Goal: Task Accomplishment & Management: Manage account settings

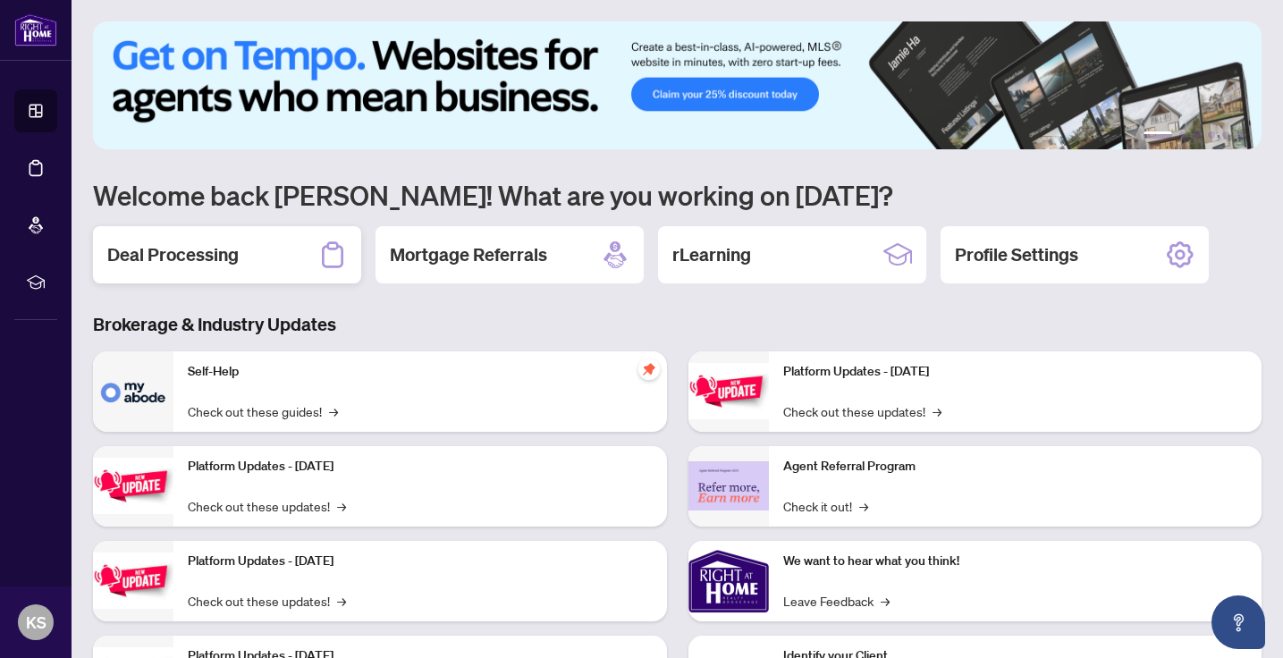
click at [309, 269] on div "Deal Processing" at bounding box center [227, 254] width 268 height 57
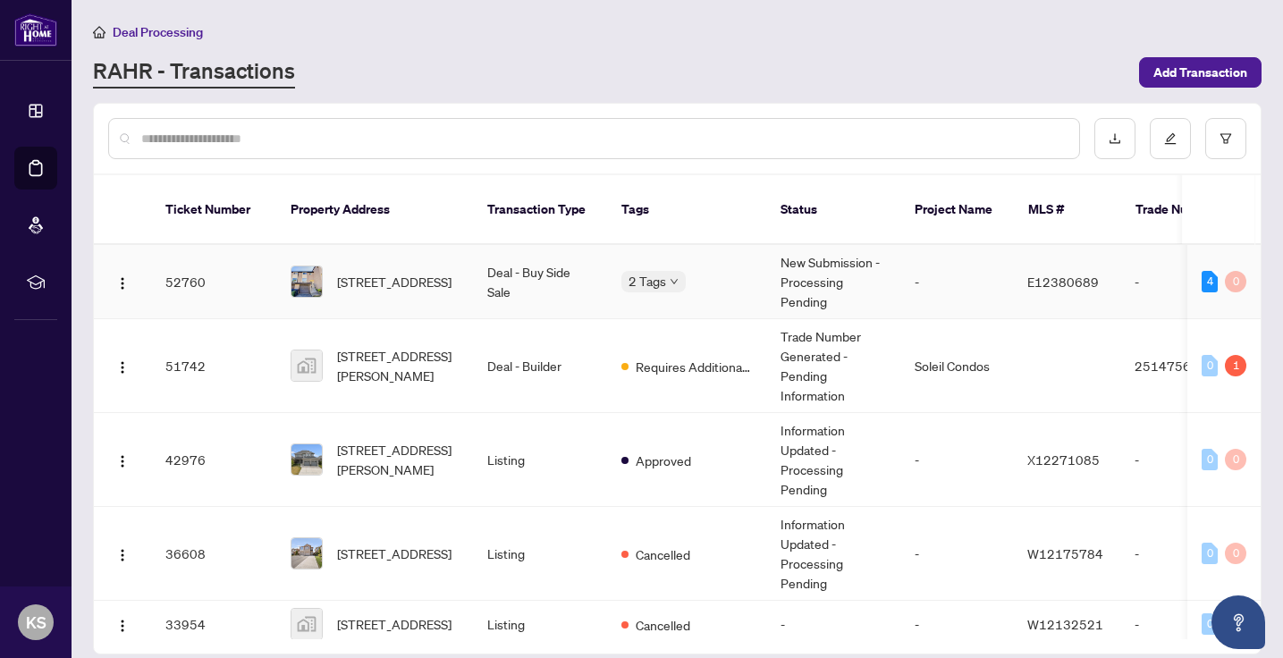
click at [257, 262] on td "52760" at bounding box center [213, 282] width 125 height 74
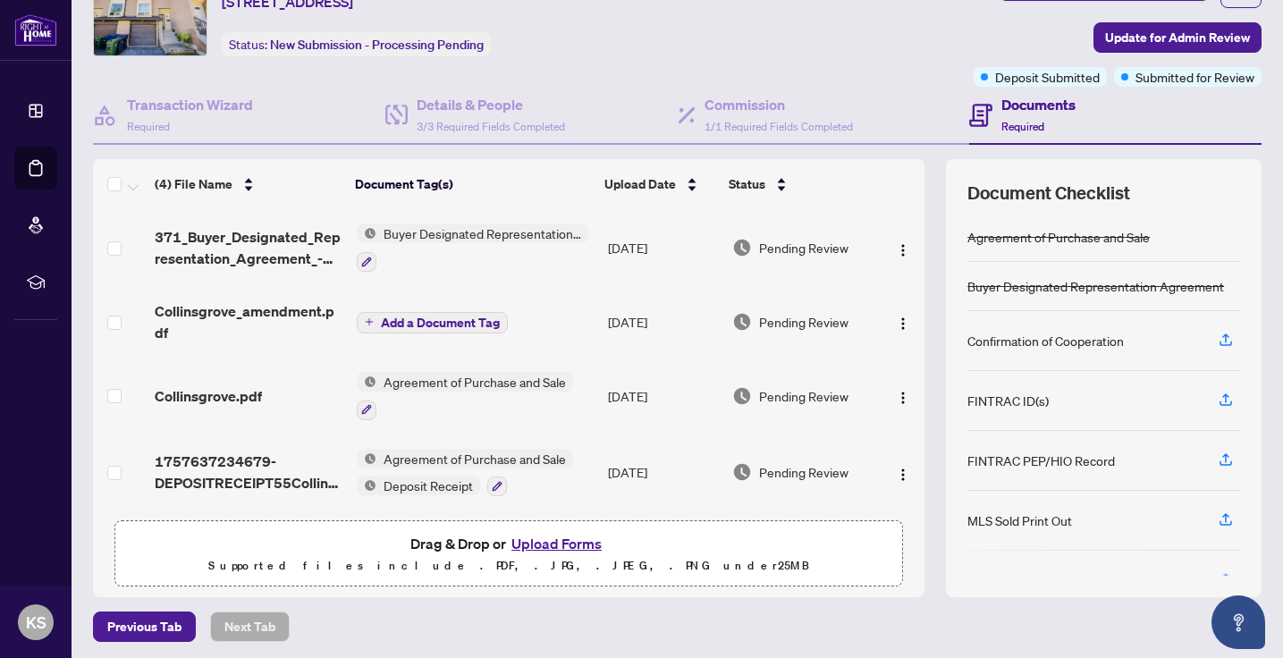
scroll to position [89, 0]
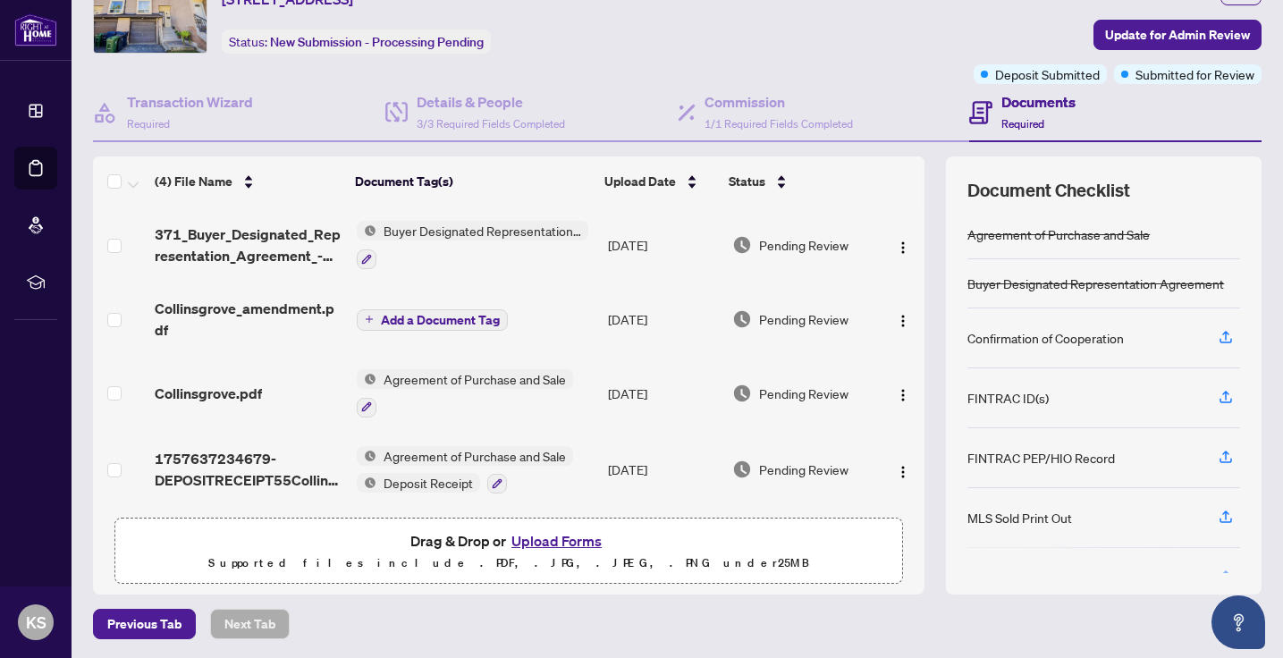
click at [591, 544] on button "Upload Forms" at bounding box center [556, 540] width 101 height 23
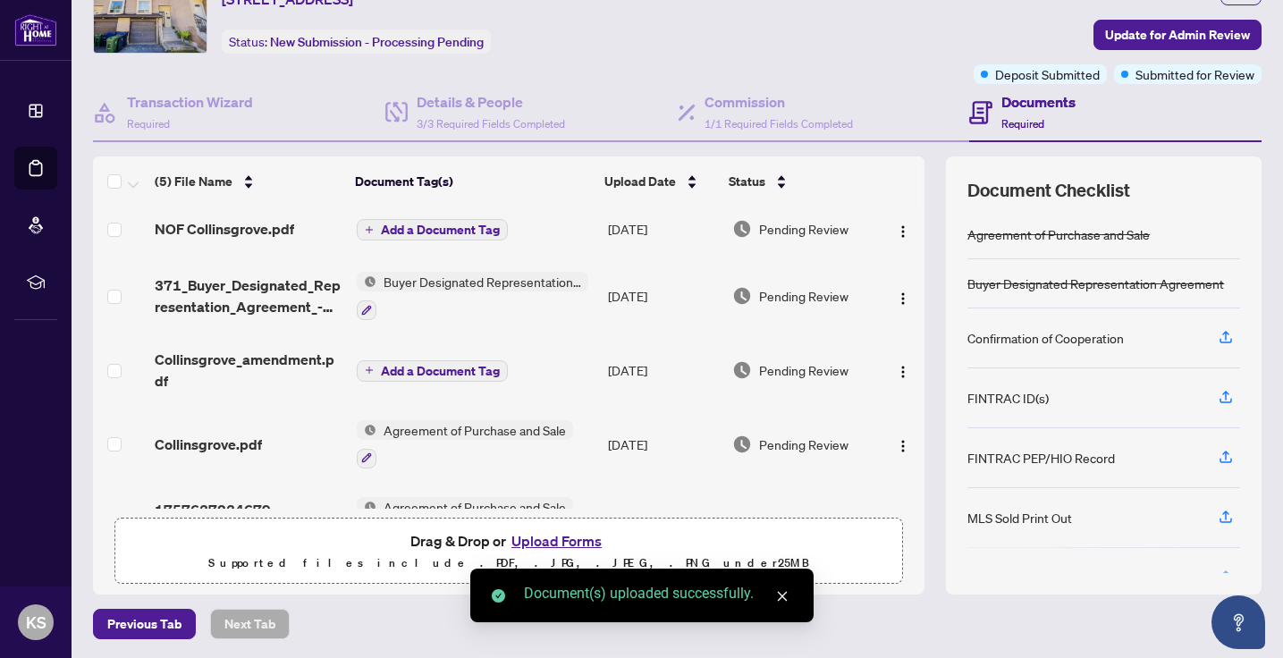
click at [470, 231] on span "Add a Document Tag" at bounding box center [440, 230] width 119 height 13
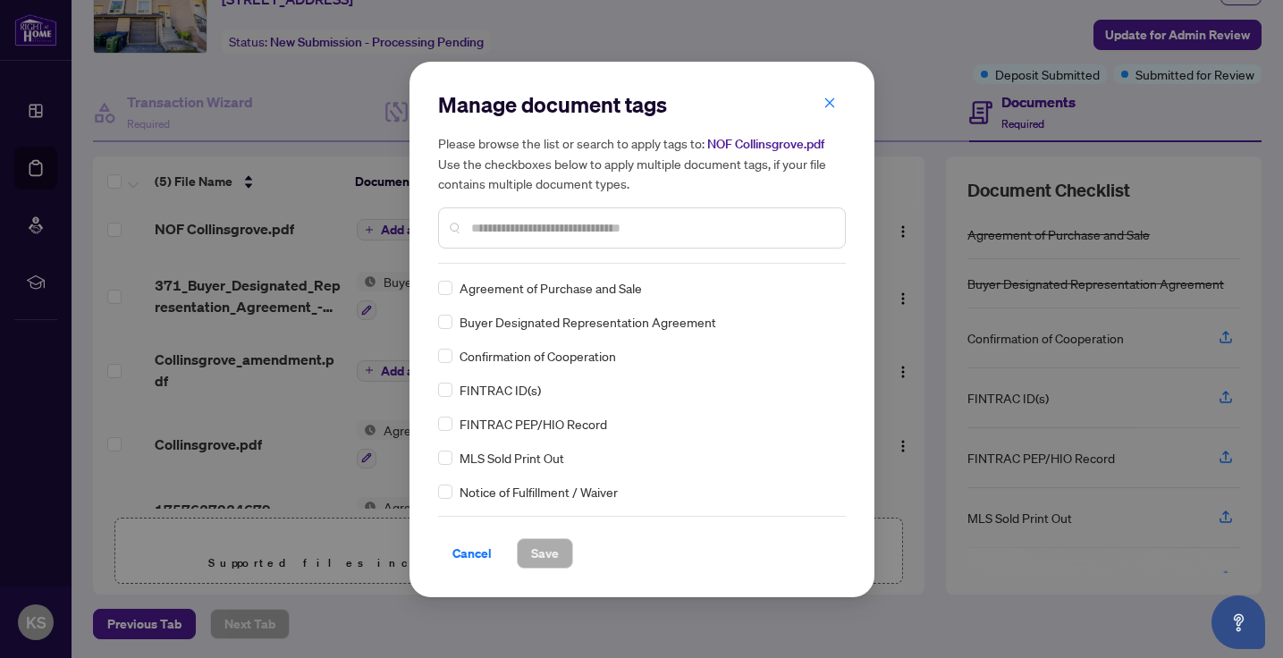
click at [484, 241] on div at bounding box center [642, 227] width 408 height 41
click at [491, 222] on input "text" at bounding box center [651, 228] width 360 height 20
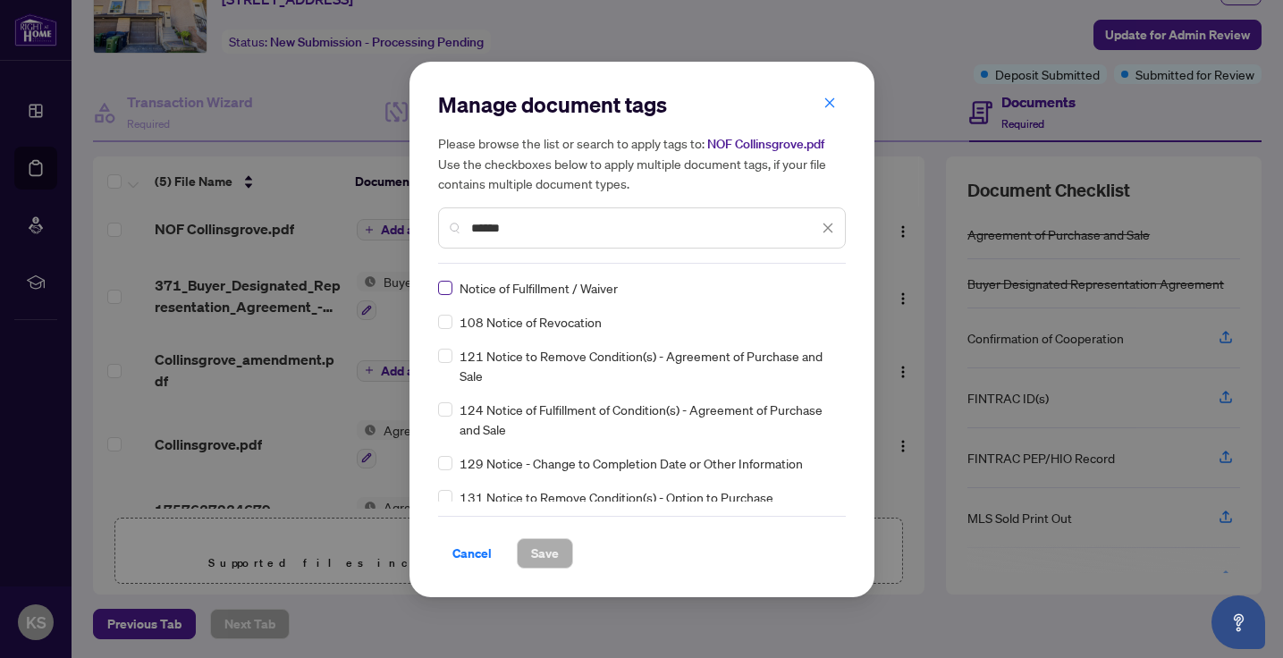
type input "******"
click at [450, 292] on span at bounding box center [445, 288] width 14 height 14
click at [549, 546] on span "Save" at bounding box center [545, 553] width 28 height 29
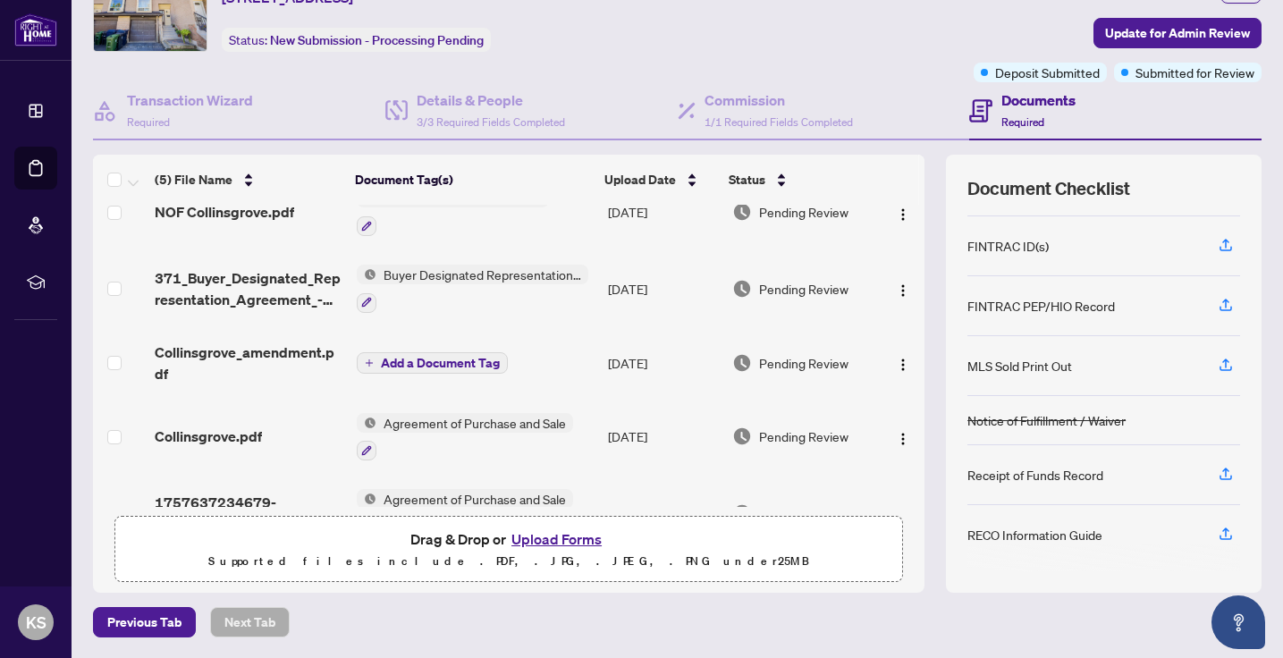
scroll to position [150, 0]
